Goal: Task Accomplishment & Management: Manage account settings

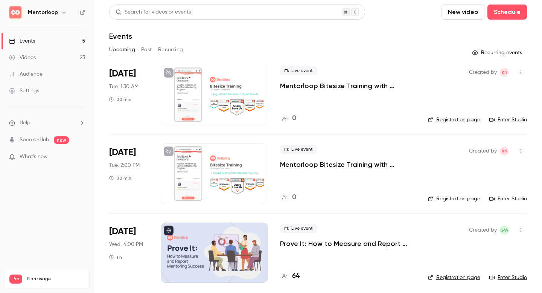
click at [372, 87] on p "Mentorloop Bitesize Training with [PERSON_NAME]: Mentorloop Impact Awards" at bounding box center [348, 85] width 136 height 9
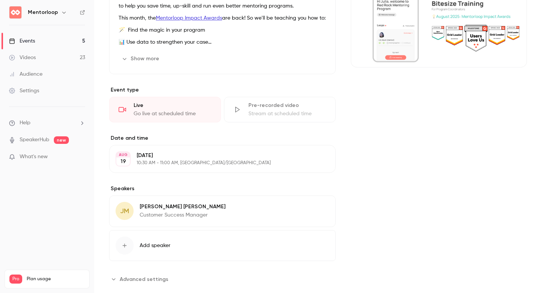
scroll to position [121, 0]
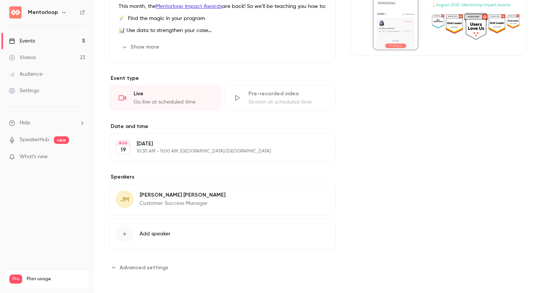
click at [183, 153] on div "[DATE] [DATE] 10:30 AM - 11:00 AM, [GEOGRAPHIC_DATA]/[GEOGRAPHIC_DATA] Edit" at bounding box center [222, 147] width 227 height 28
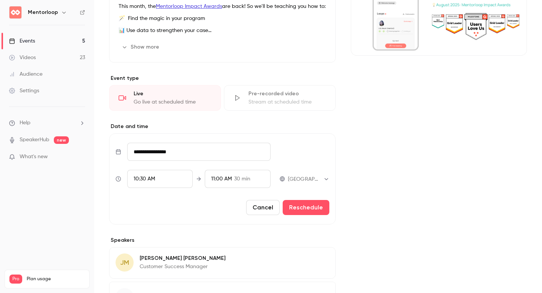
click at [157, 176] on div "10:30 AM" at bounding box center [160, 179] width 66 height 18
click at [145, 176] on span "10:30 AM" at bounding box center [144, 178] width 21 height 5
click at [139, 177] on span "10:30 AM" at bounding box center [144, 178] width 21 height 5
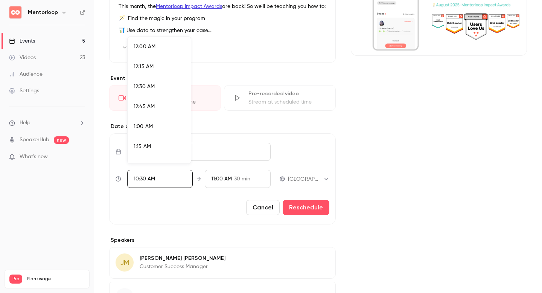
scroll to position [785, 0]
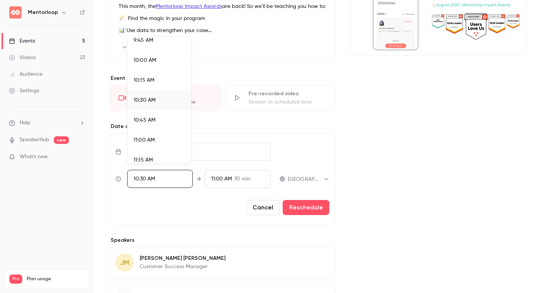
click at [149, 65] on li "10:00 AM" at bounding box center [159, 60] width 63 height 20
click at [233, 175] on div at bounding box center [271, 146] width 542 height 293
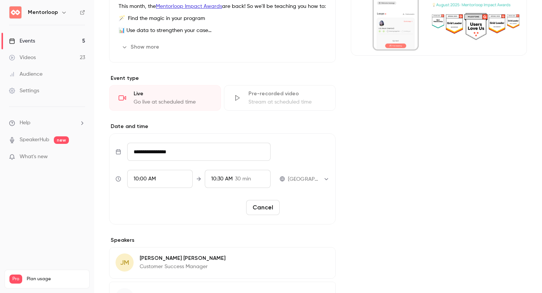
click at [302, 202] on button "Reschedule" at bounding box center [306, 207] width 47 height 15
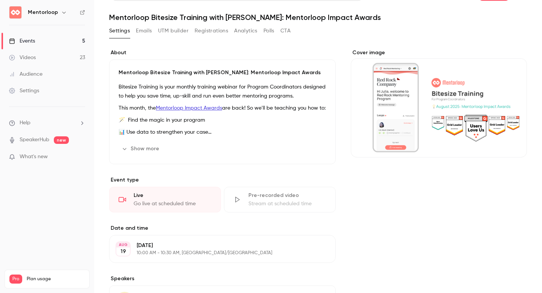
scroll to position [0, 0]
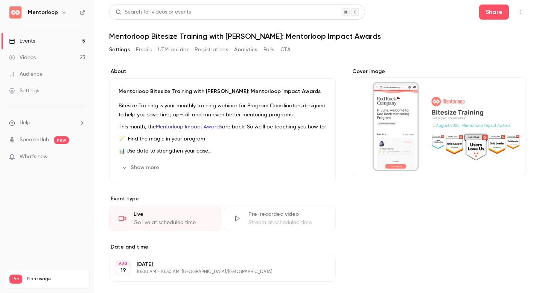
click at [172, 162] on div "Show more Edit" at bounding box center [223, 168] width 208 height 12
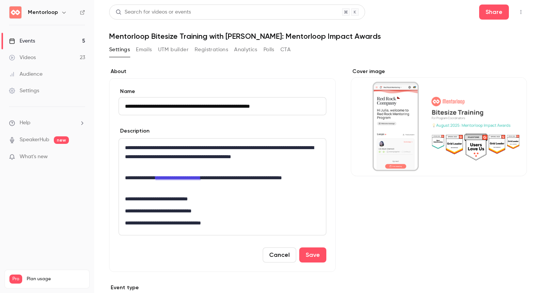
click at [221, 206] on p "**********" at bounding box center [221, 210] width 192 height 9
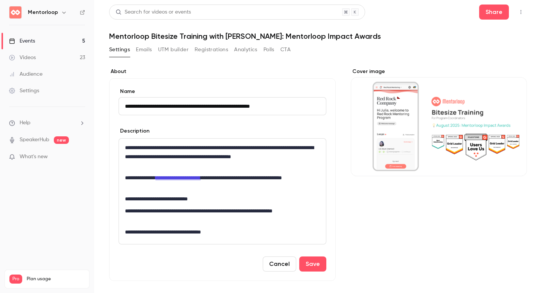
click at [214, 209] on p "**********" at bounding box center [221, 215] width 192 height 18
click at [308, 267] on button "Save" at bounding box center [312, 263] width 27 height 15
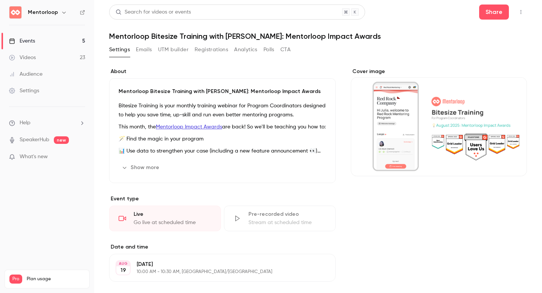
click at [75, 39] on link "Events 5" at bounding box center [47, 41] width 94 height 17
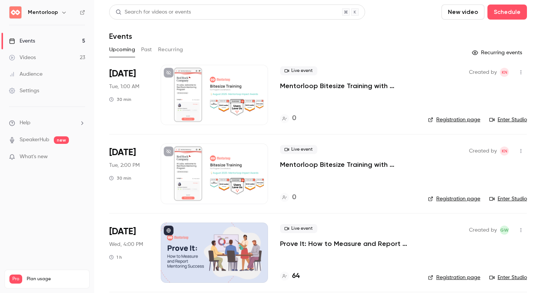
click at [337, 87] on p "Mentorloop Bitesize Training with [PERSON_NAME]: Mentorloop Impact Awards" at bounding box center [348, 85] width 136 height 9
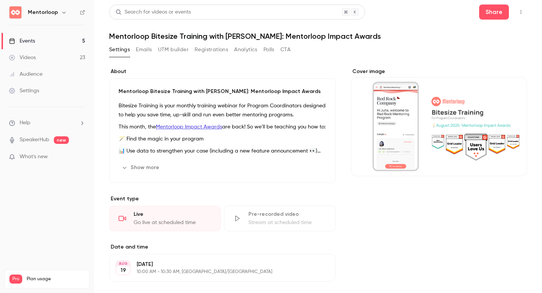
click at [217, 155] on div "Mentorloop Bitesize Training with [PERSON_NAME]: Mentorloop Impact Awards Bites…" at bounding box center [222, 130] width 227 height 105
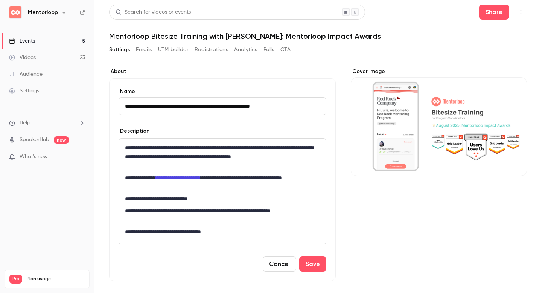
click at [218, 199] on p "**********" at bounding box center [221, 198] width 192 height 9
click at [185, 218] on p "**********" at bounding box center [221, 215] width 192 height 18
click at [55, 40] on link "Events 5" at bounding box center [47, 41] width 94 height 17
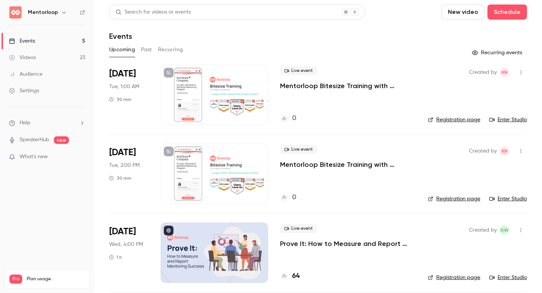
click at [320, 167] on p "Mentorloop Bitesize Training with [PERSON_NAME]: Mentorloop Impact Awards" at bounding box center [348, 164] width 136 height 9
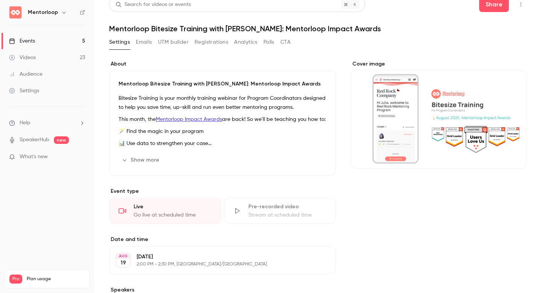
scroll to position [8, 0]
click at [231, 124] on p "This month, the Mentorloop Impact Awards are back! So we'll be teaching you how…" at bounding box center [223, 118] width 208 height 9
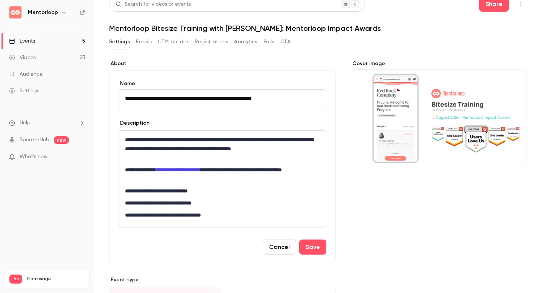
click at [232, 203] on p "**********" at bounding box center [221, 202] width 192 height 9
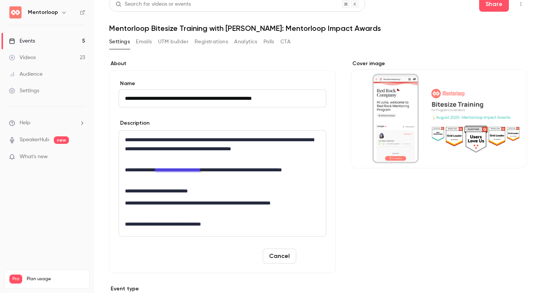
click at [310, 254] on button "Save" at bounding box center [312, 256] width 27 height 15
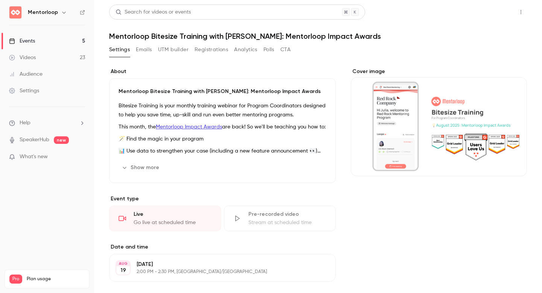
click at [482, 12] on button "Share" at bounding box center [494, 12] width 30 height 15
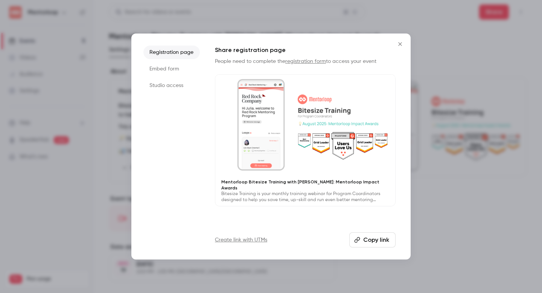
drag, startPoint x: 369, startPoint y: 238, endPoint x: 370, endPoint y: 224, distance: 14.3
click at [369, 238] on button "Copy link" at bounding box center [373, 239] width 46 height 15
click at [79, 38] on div at bounding box center [271, 146] width 542 height 293
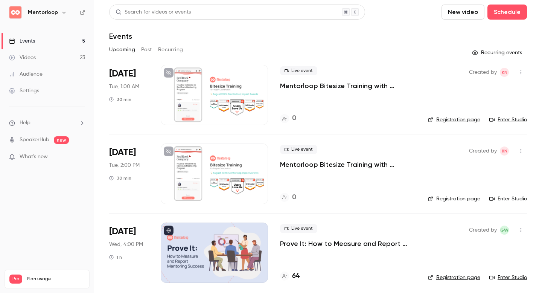
click at [229, 90] on div at bounding box center [214, 95] width 107 height 60
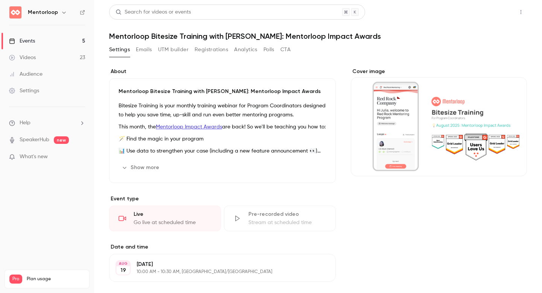
click at [491, 11] on button "Share" at bounding box center [494, 12] width 30 height 15
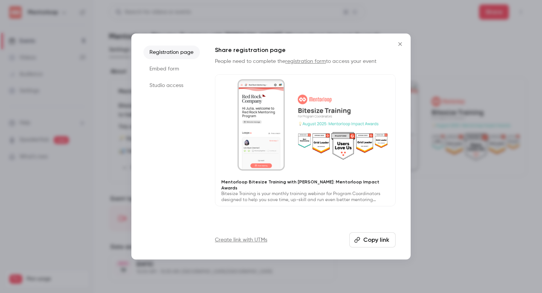
click at [371, 241] on button "Copy link" at bounding box center [373, 239] width 46 height 15
